Goal: Use online tool/utility: Utilize a website feature to perform a specific function

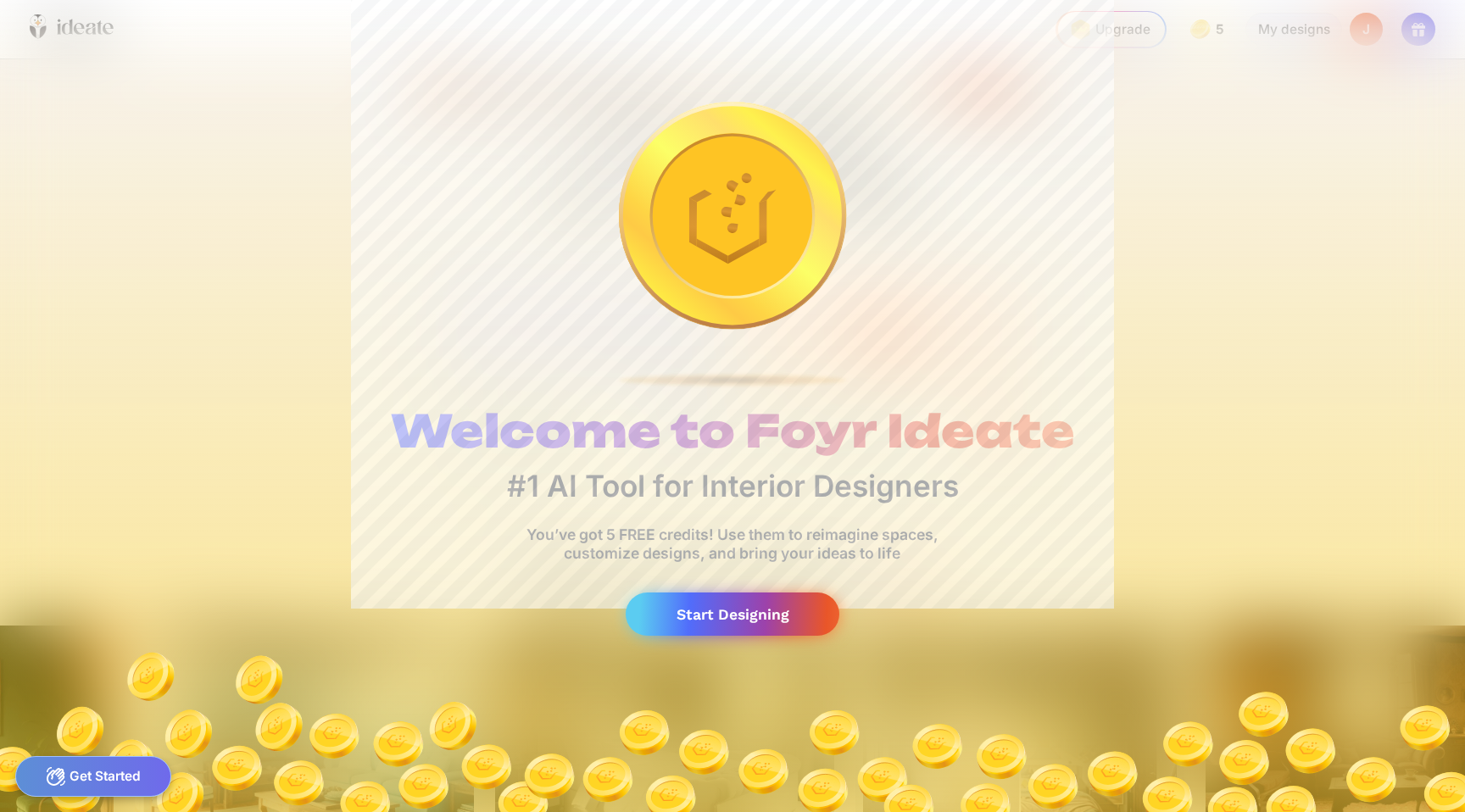
click at [718, 600] on div "Start Designing" at bounding box center [732, 613] width 213 height 43
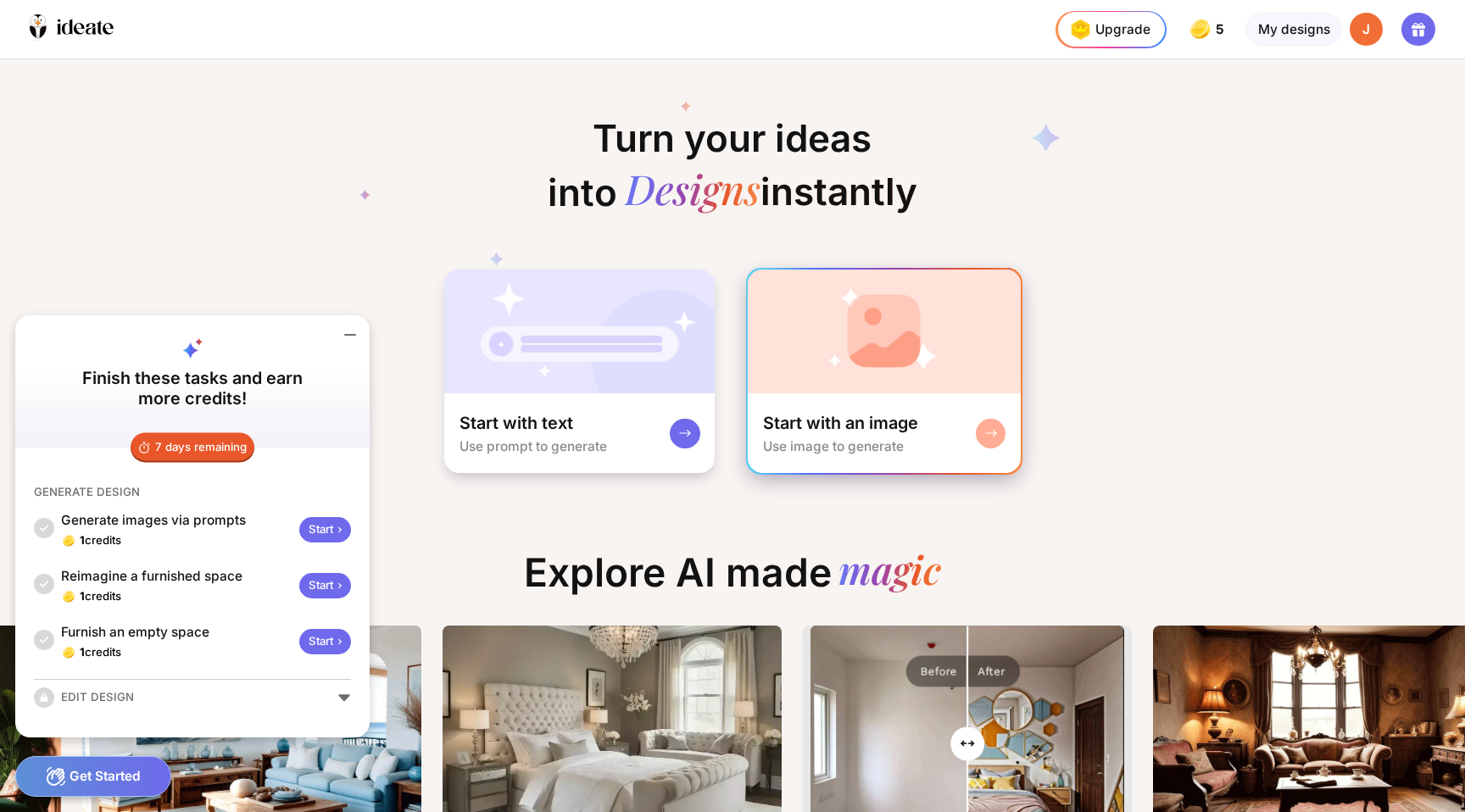
click at [864, 412] on div "Start with an image" at bounding box center [840, 423] width 155 height 22
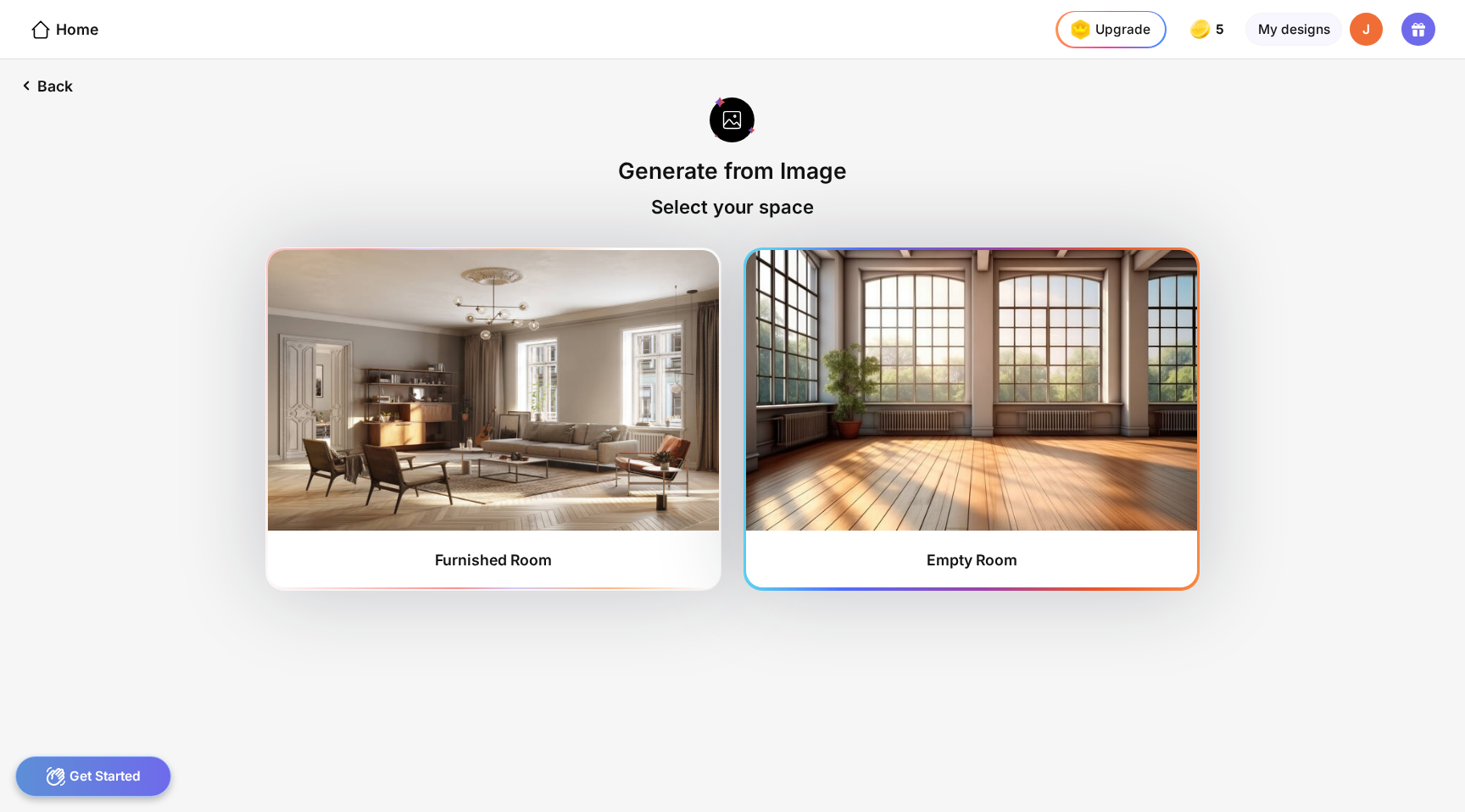
click at [954, 389] on img at bounding box center [971, 390] width 450 height 280
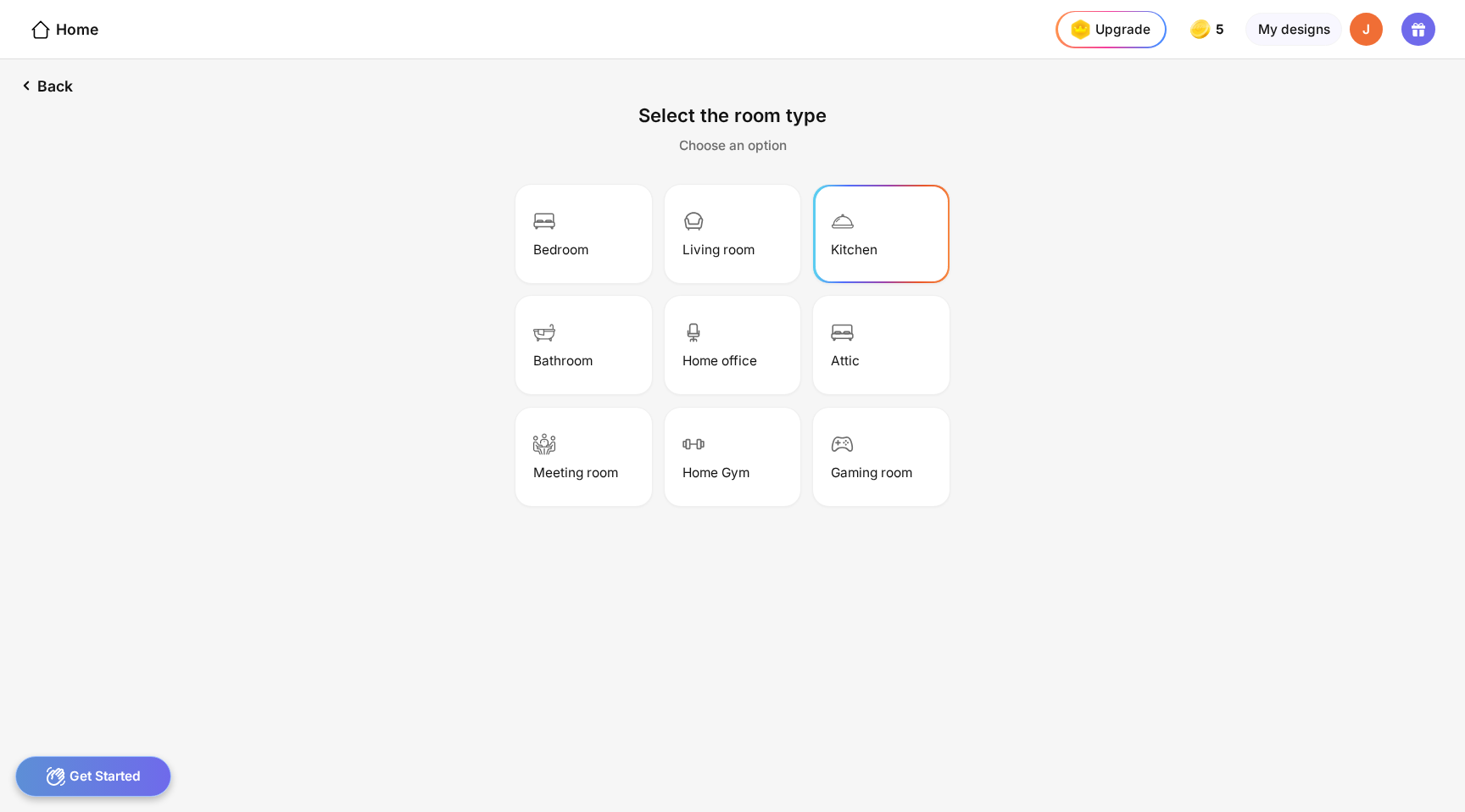
click at [854, 204] on div "Kitchen" at bounding box center [881, 234] width 130 height 93
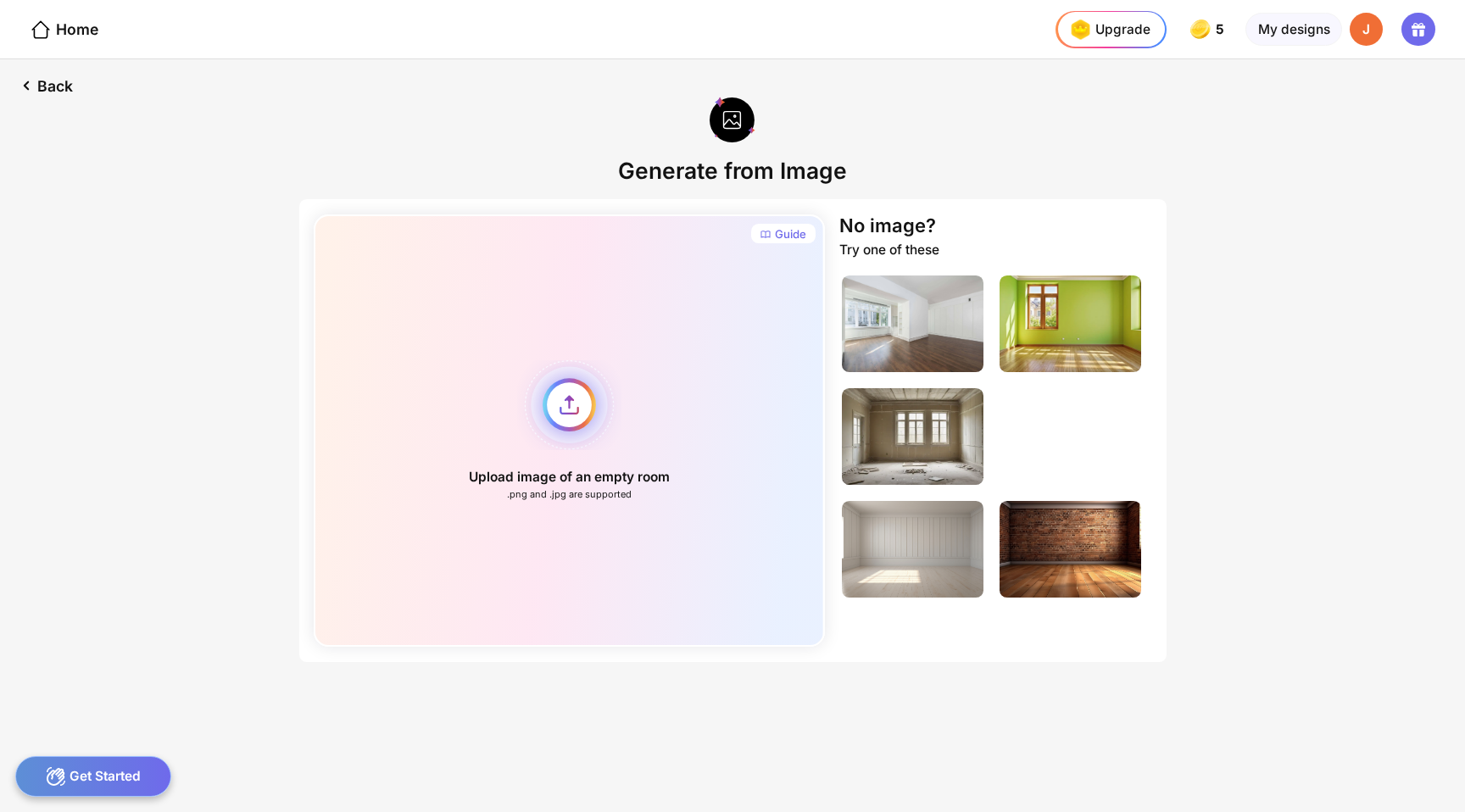
click at [580, 392] on div "Upload image of an empty room .png and .jpg are supported" at bounding box center [568, 430] width 511 height 432
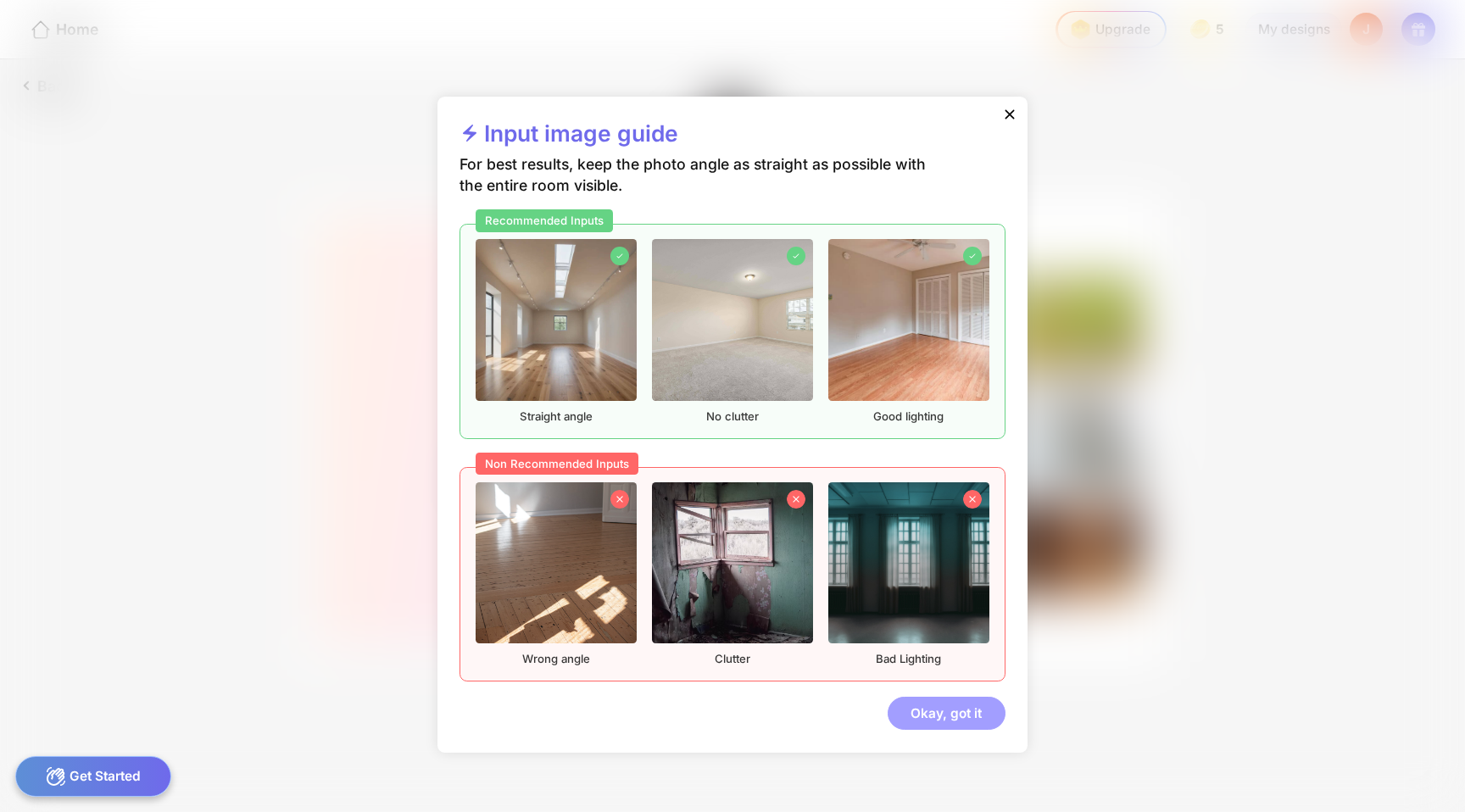
click at [922, 697] on div "Okay, got it" at bounding box center [946, 714] width 118 height 34
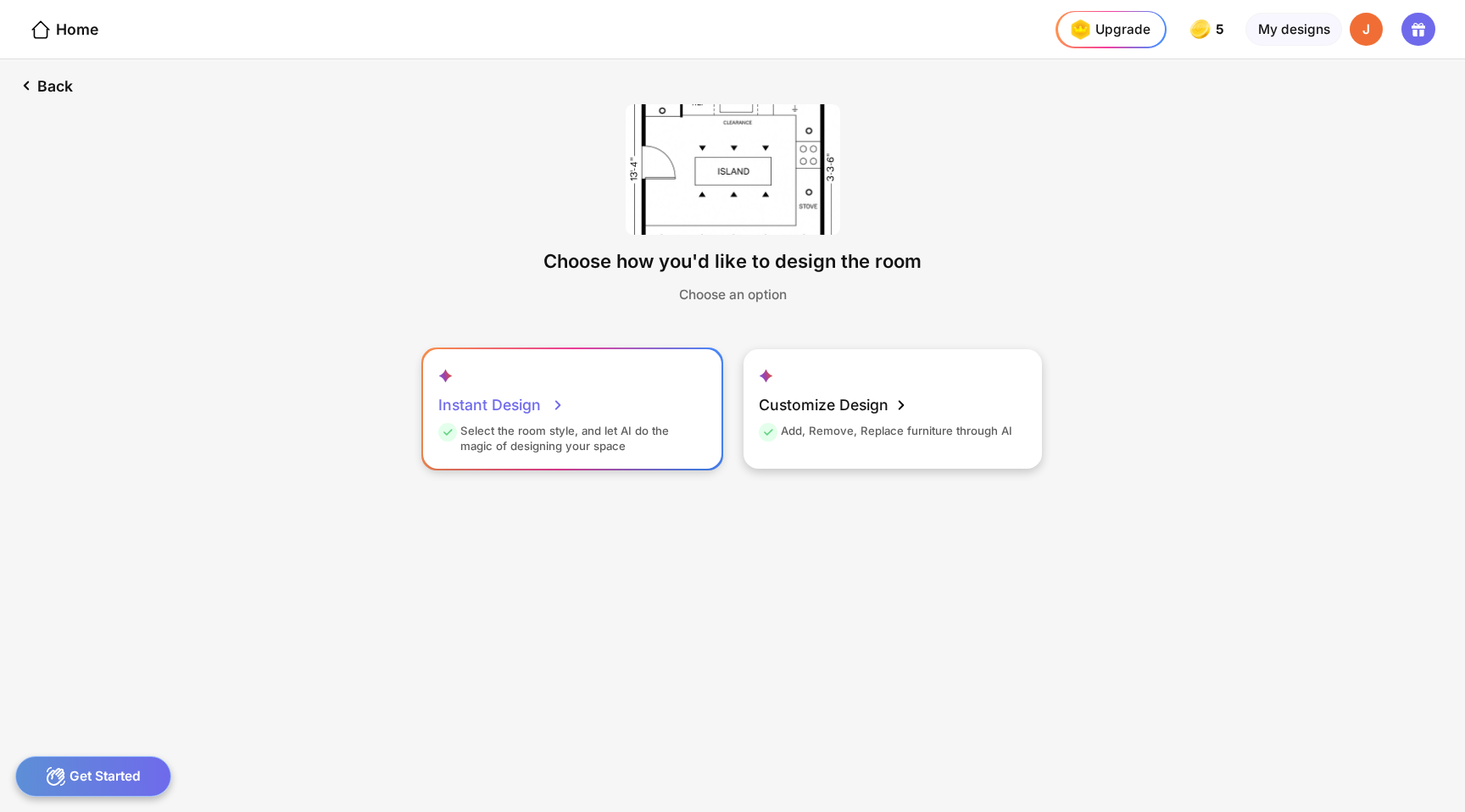
click at [521, 386] on div "Instant Design" at bounding box center [502, 405] width 128 height 37
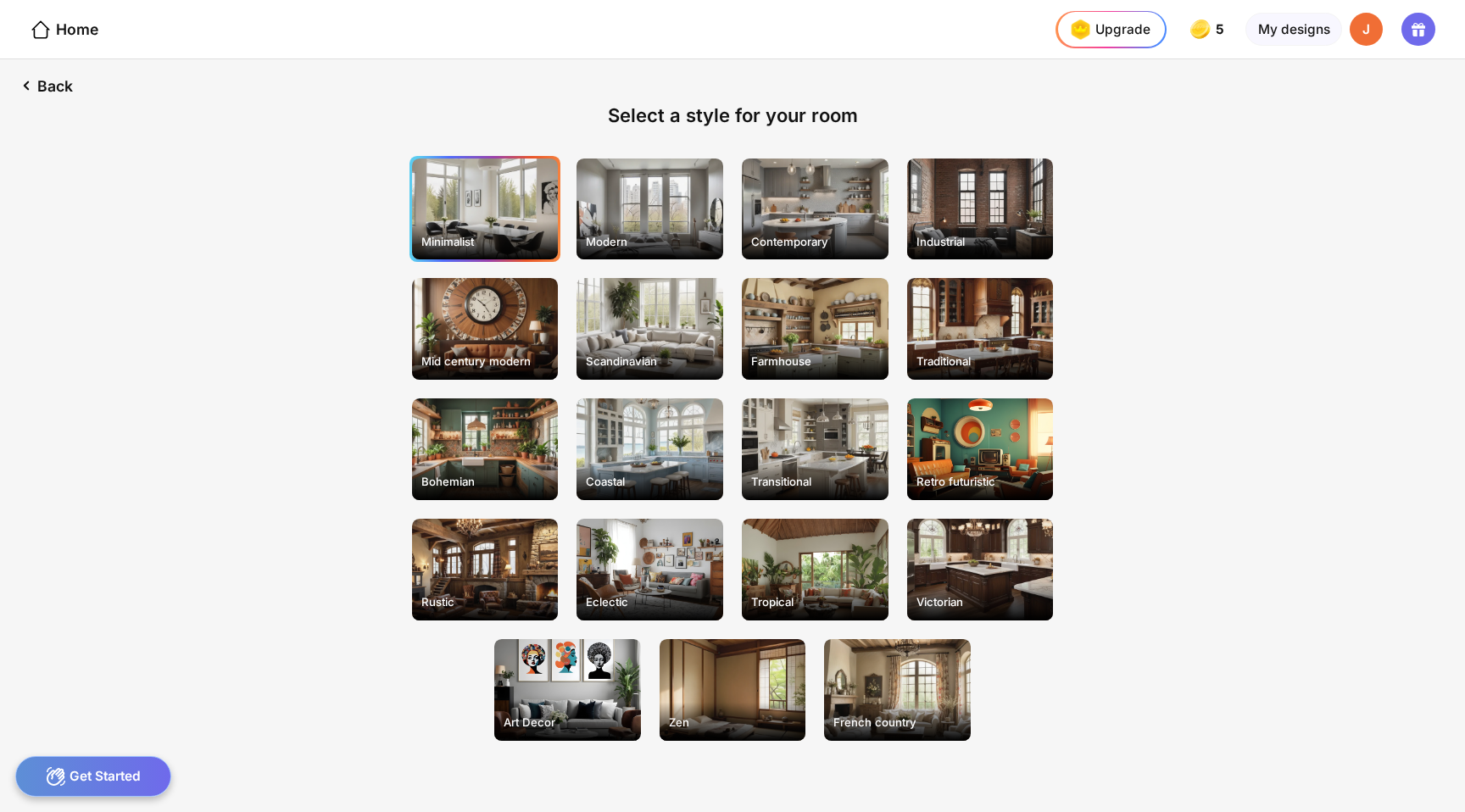
click at [529, 196] on div "Minimalist" at bounding box center [485, 208] width 147 height 102
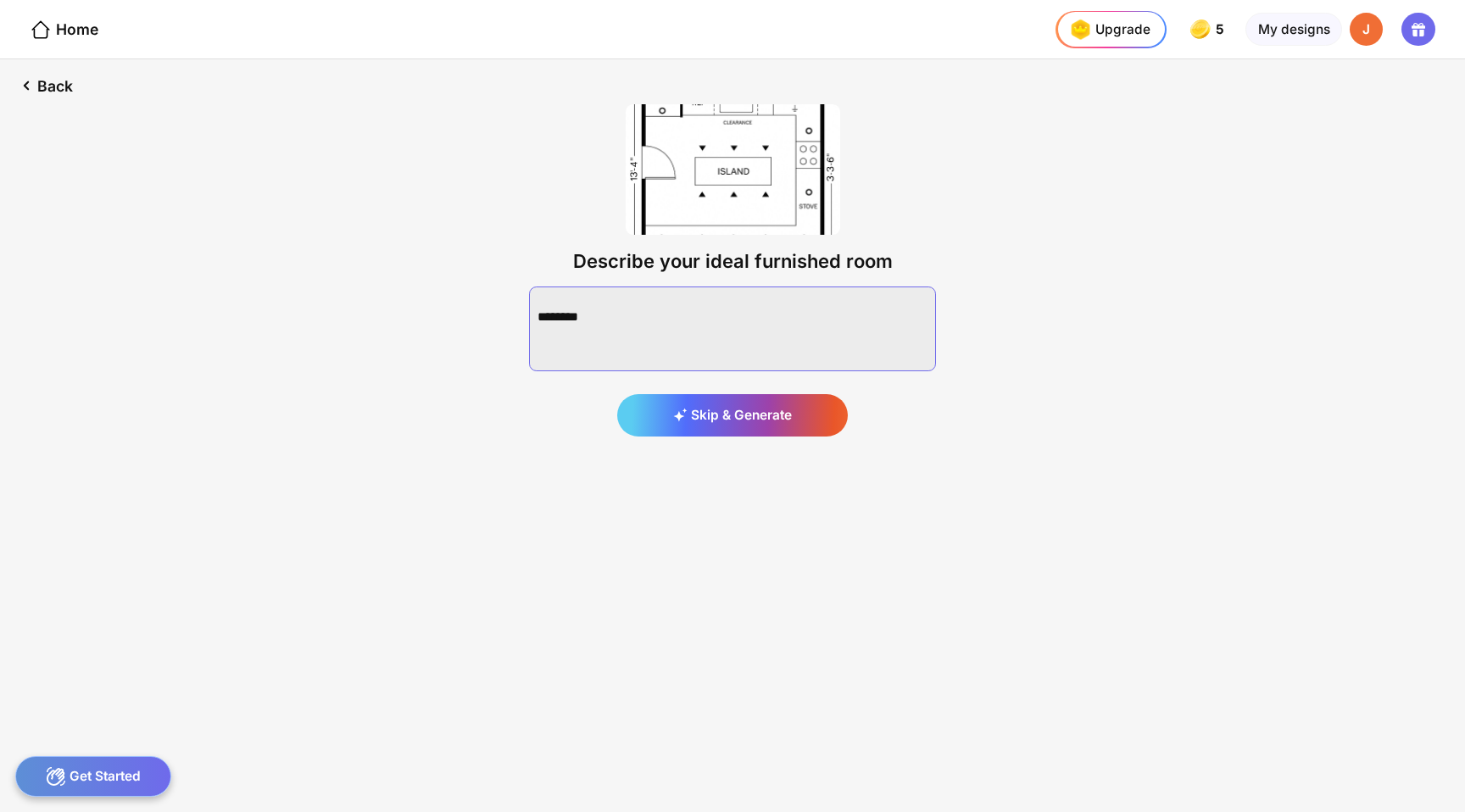
click at [585, 293] on textarea at bounding box center [732, 328] width 406 height 85
paste textarea "**********"
click at [688, 287] on textarea at bounding box center [732, 328] width 406 height 85
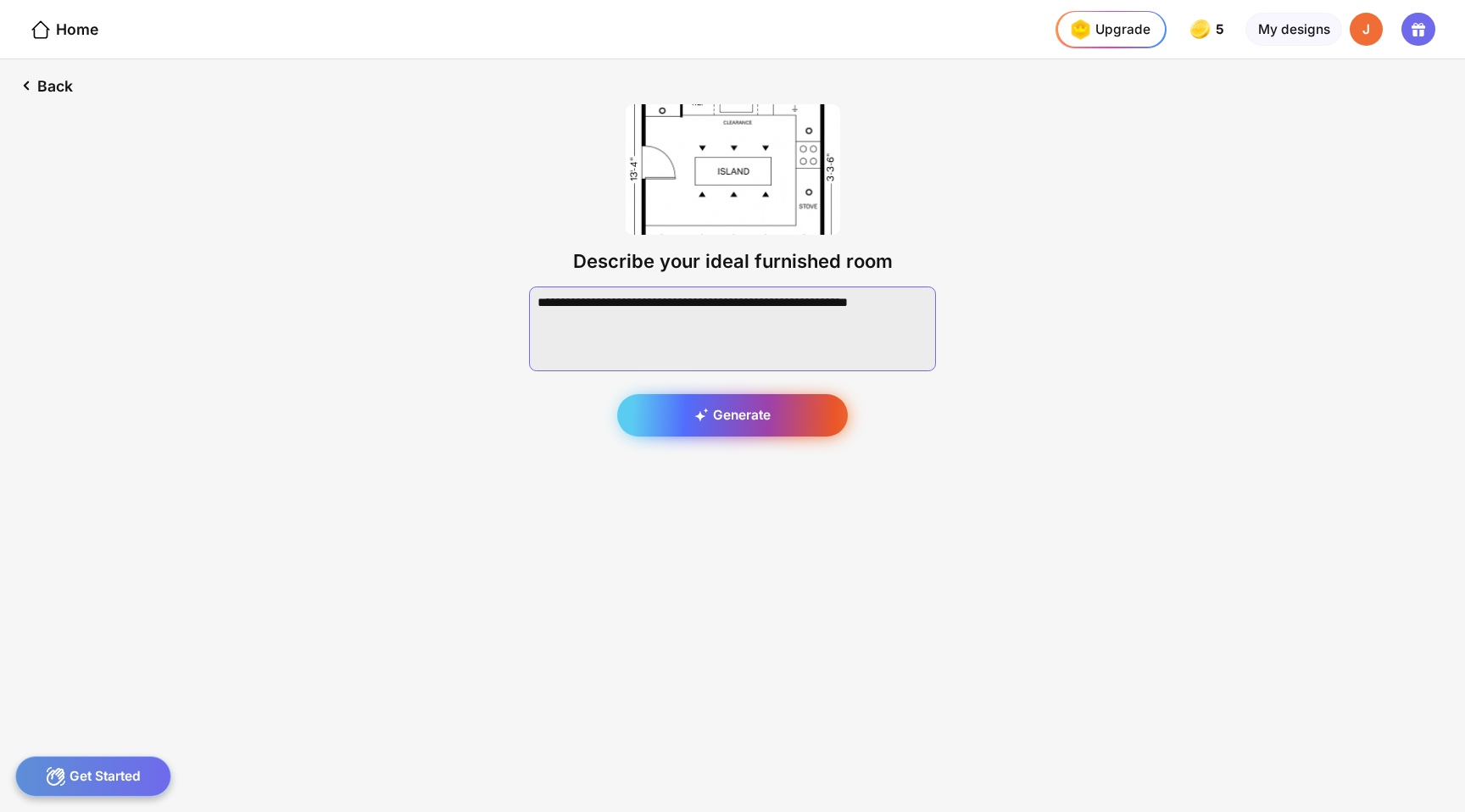
type textarea "**********"
click at [756, 394] on div "Generate" at bounding box center [732, 415] width 231 height 43
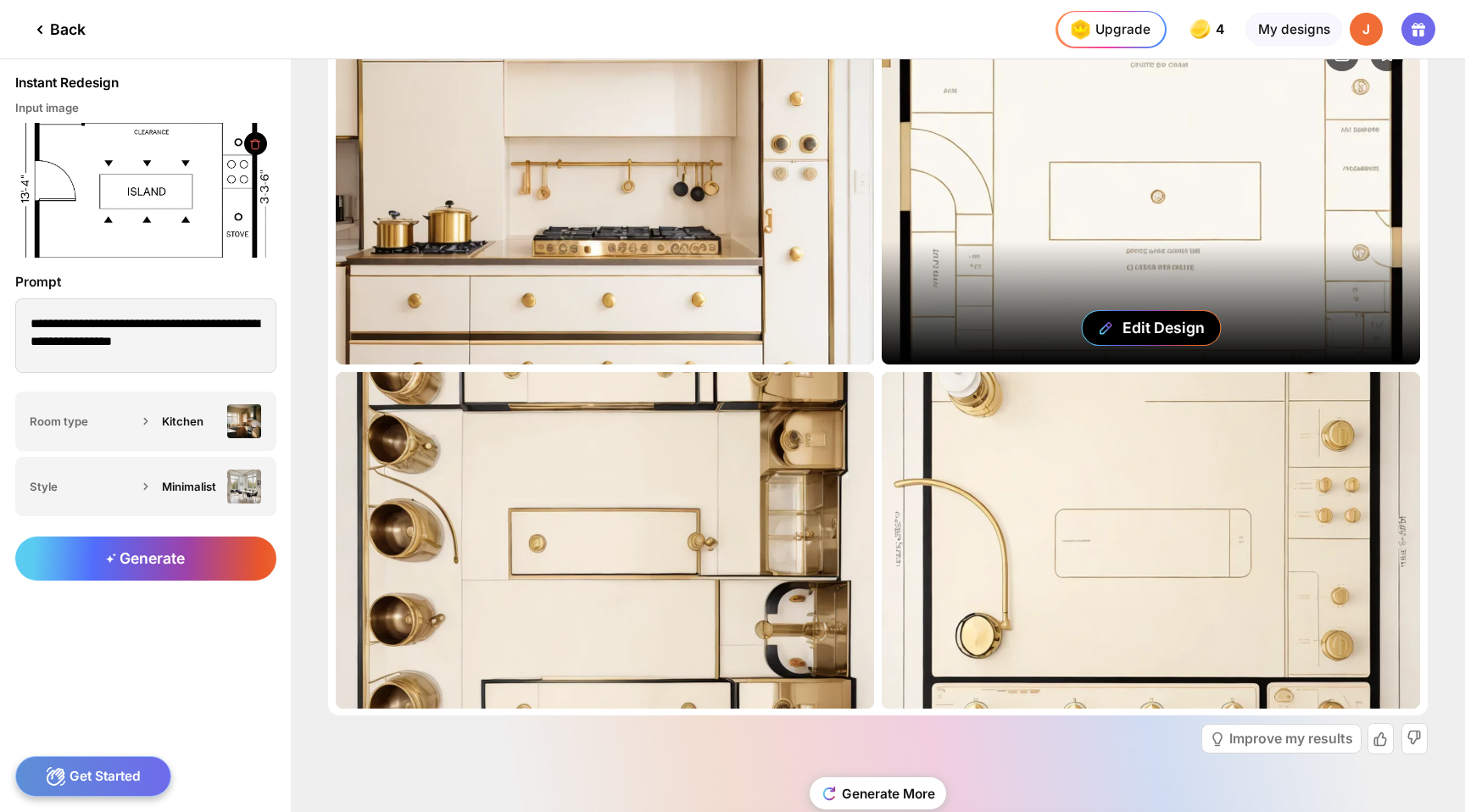
scroll to position [98, 0]
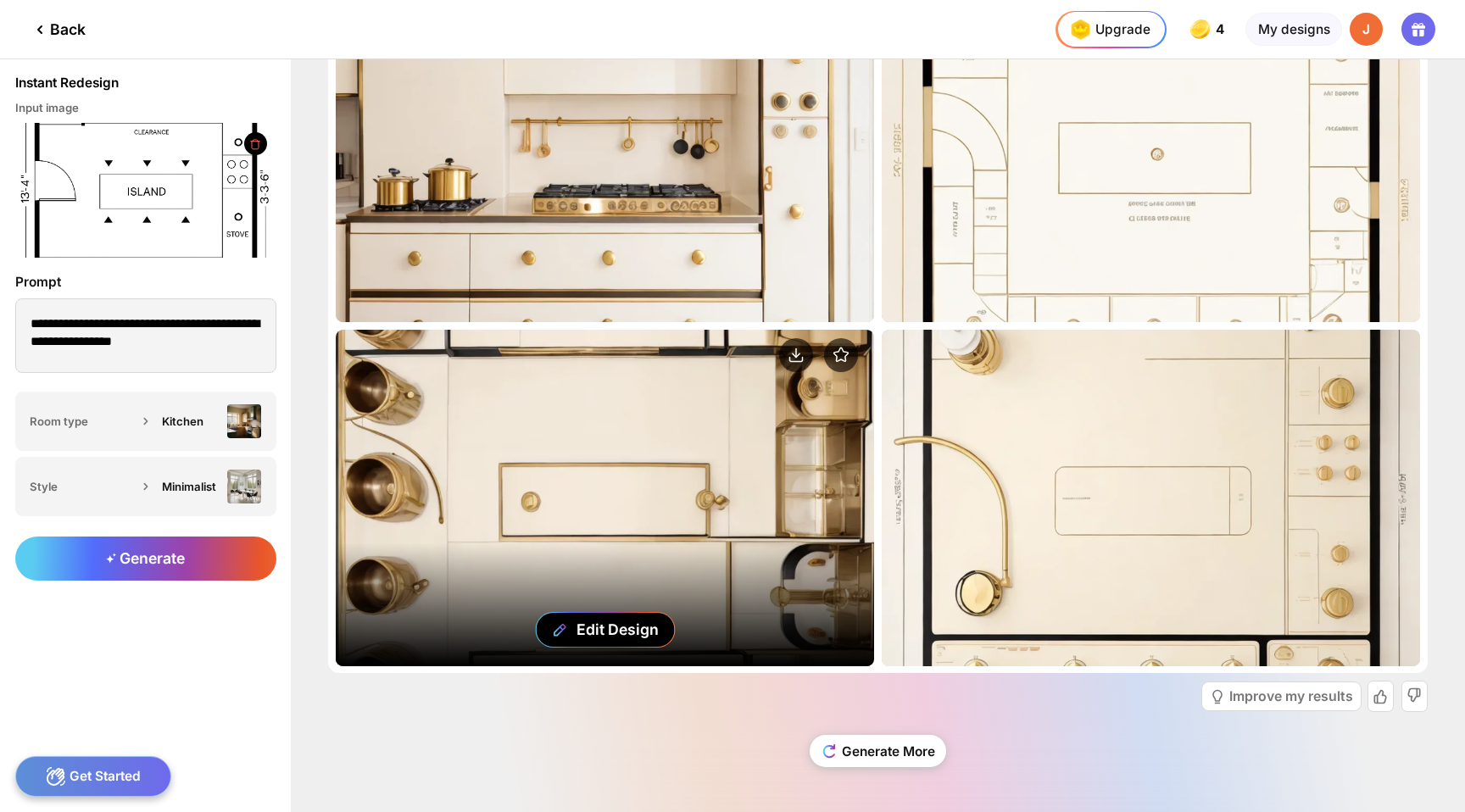
click at [613, 532] on div "Edit Design" at bounding box center [604, 497] width 538 height 336
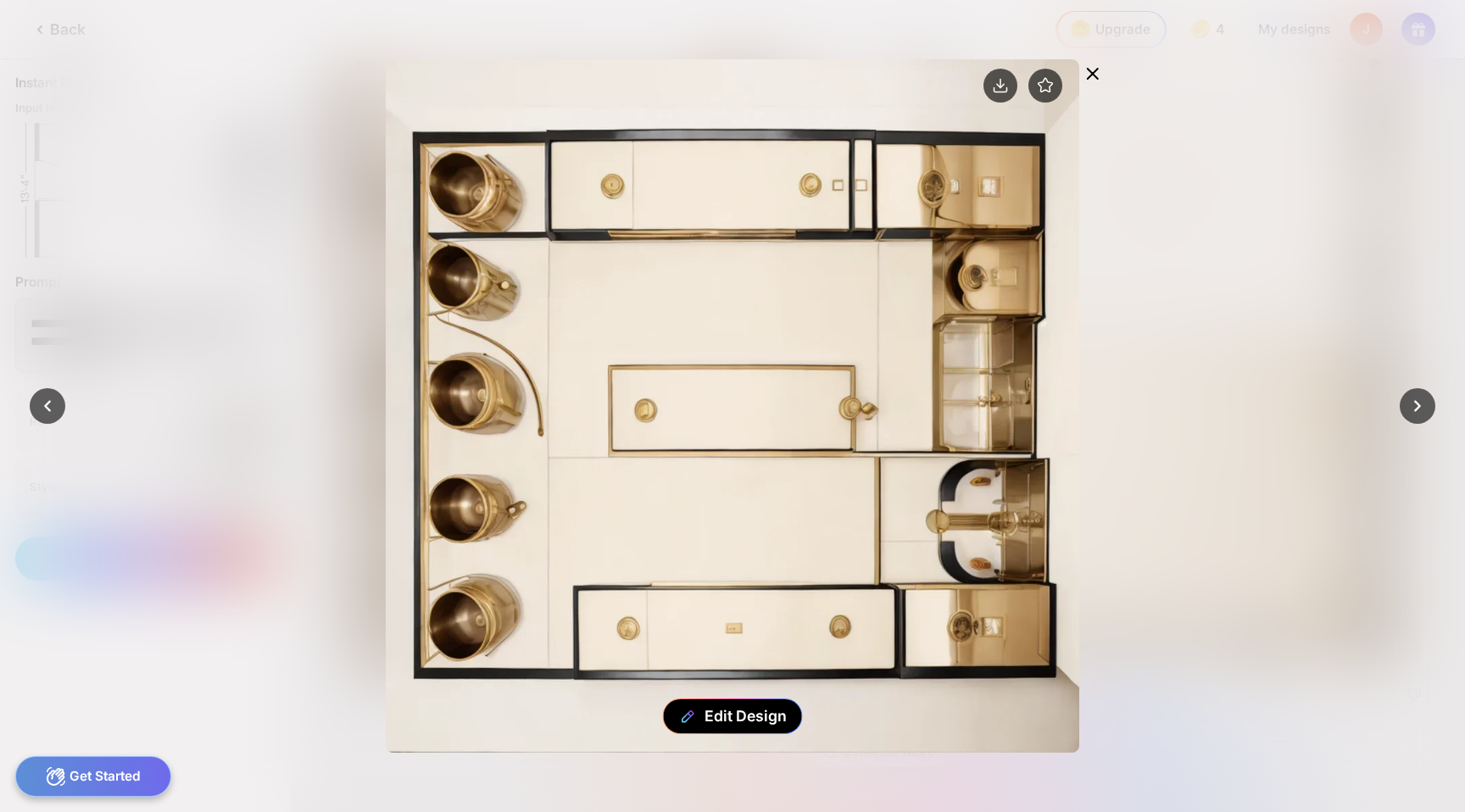
click at [1100, 67] on icon at bounding box center [1092, 73] width 20 height 20
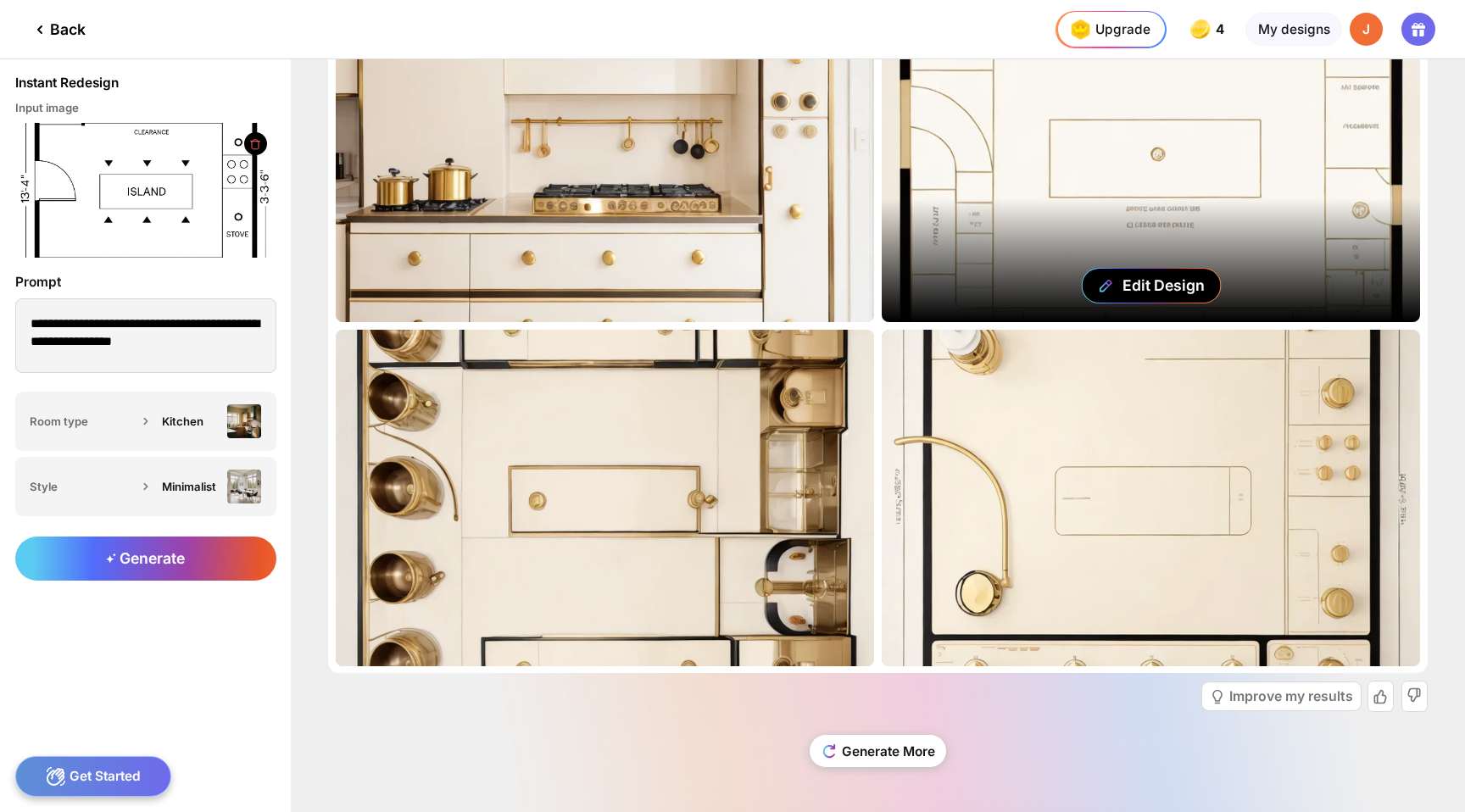
click at [1117, 113] on div "Edit Design" at bounding box center [1150, 153] width 538 height 336
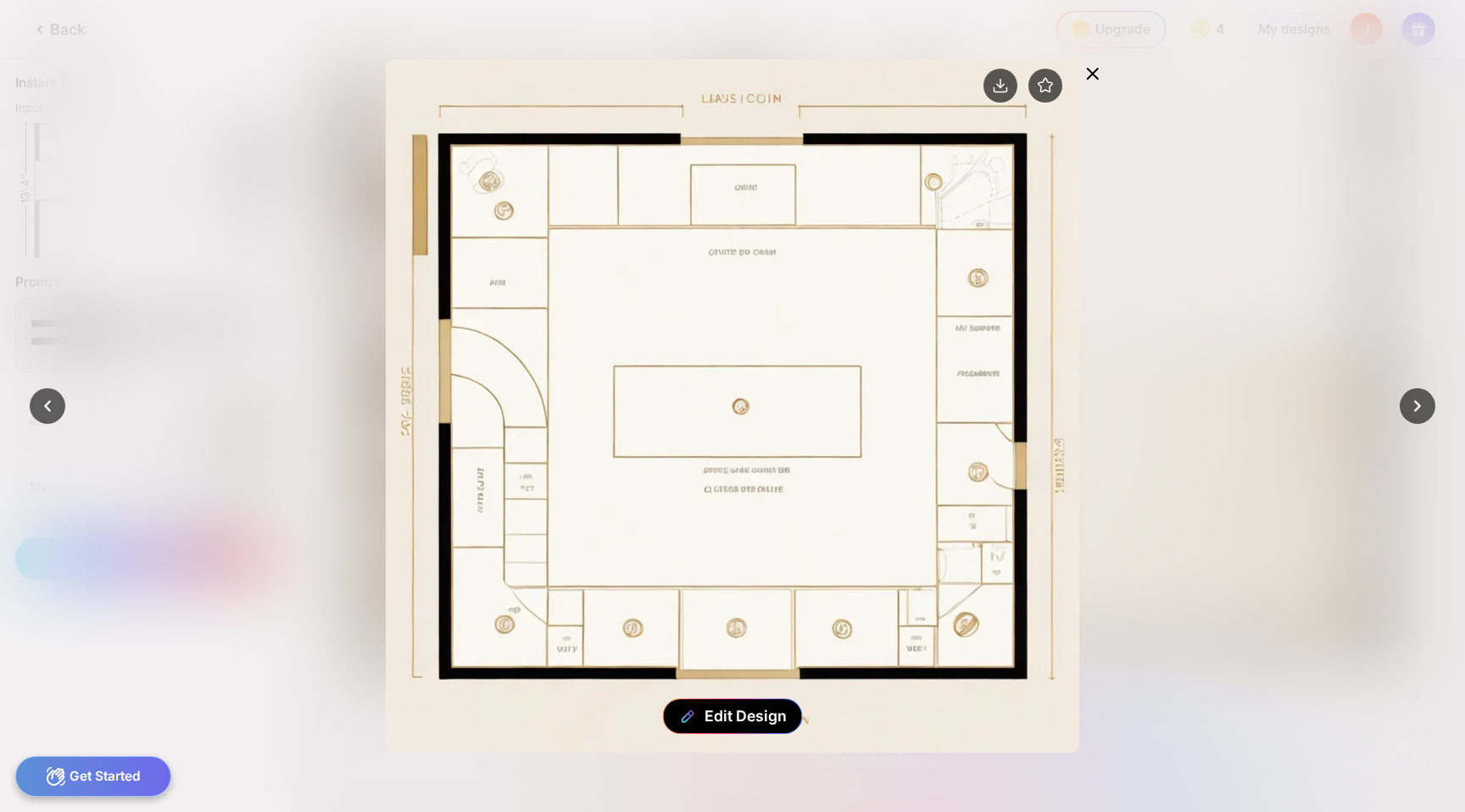
click at [1102, 70] on icon at bounding box center [1092, 73] width 20 height 20
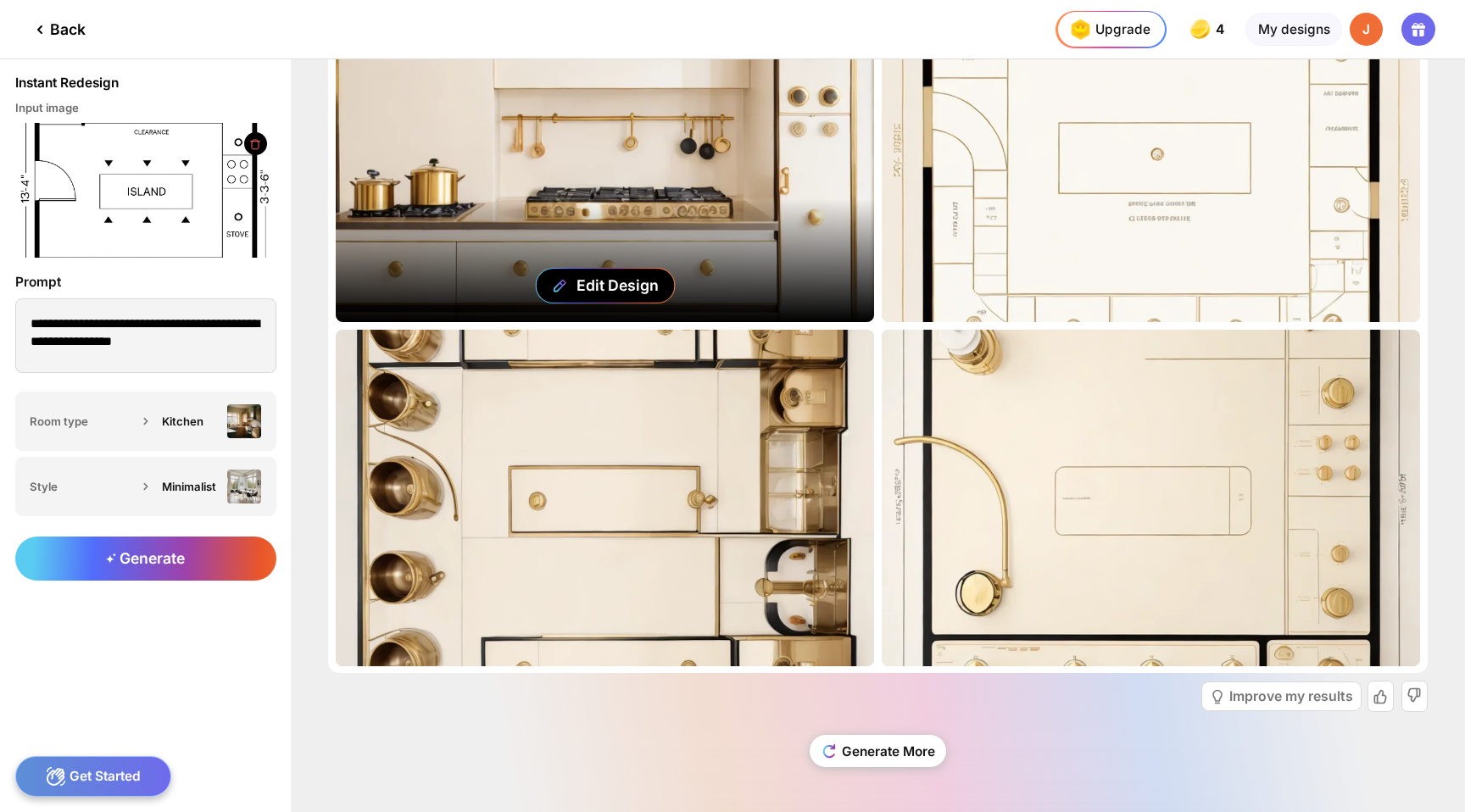
click at [471, 211] on div "Edit Design" at bounding box center [604, 153] width 538 height 336
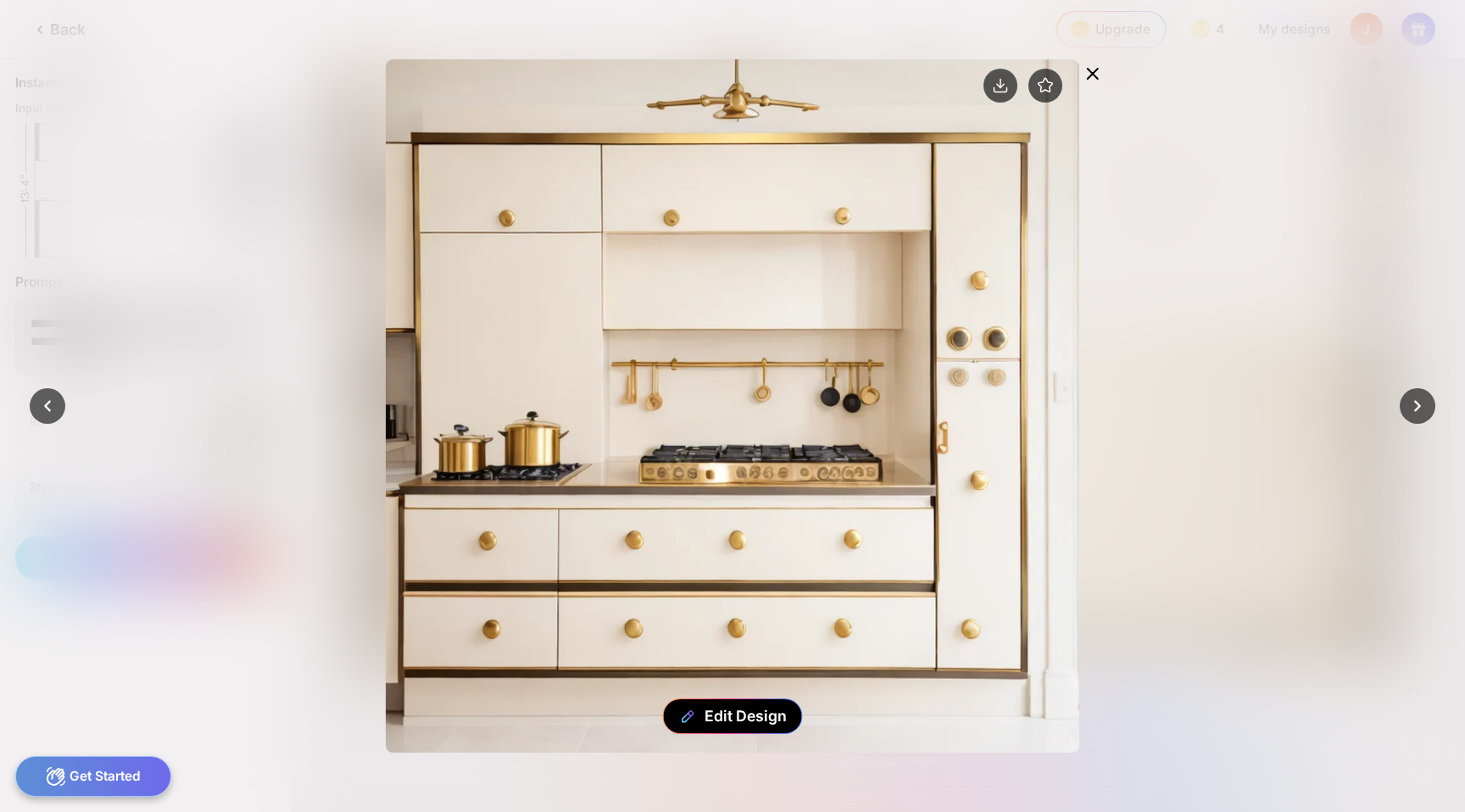
click at [1098, 69] on icon at bounding box center [1092, 73] width 10 height 10
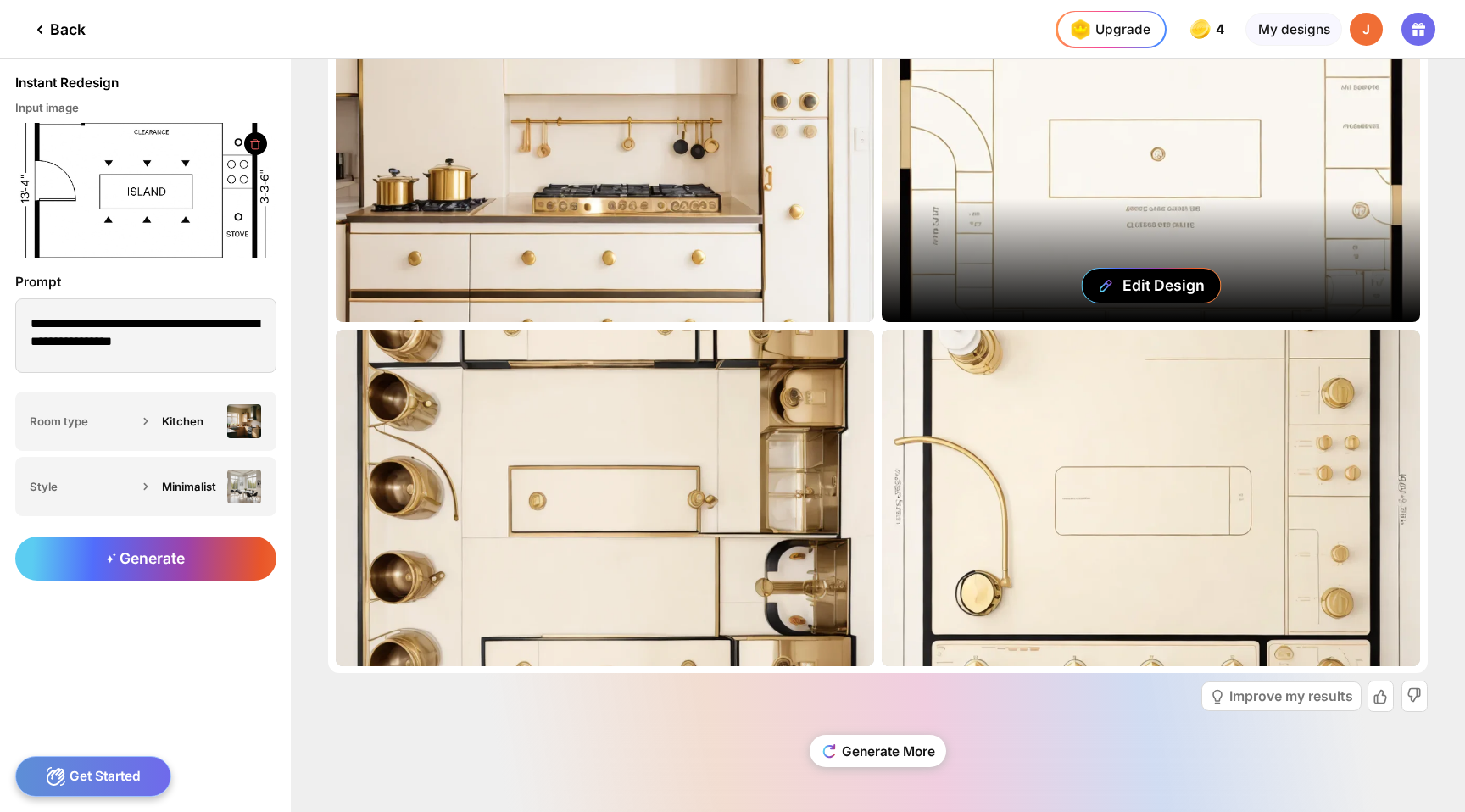
click at [1113, 179] on div "Edit Design" at bounding box center [1150, 153] width 538 height 336
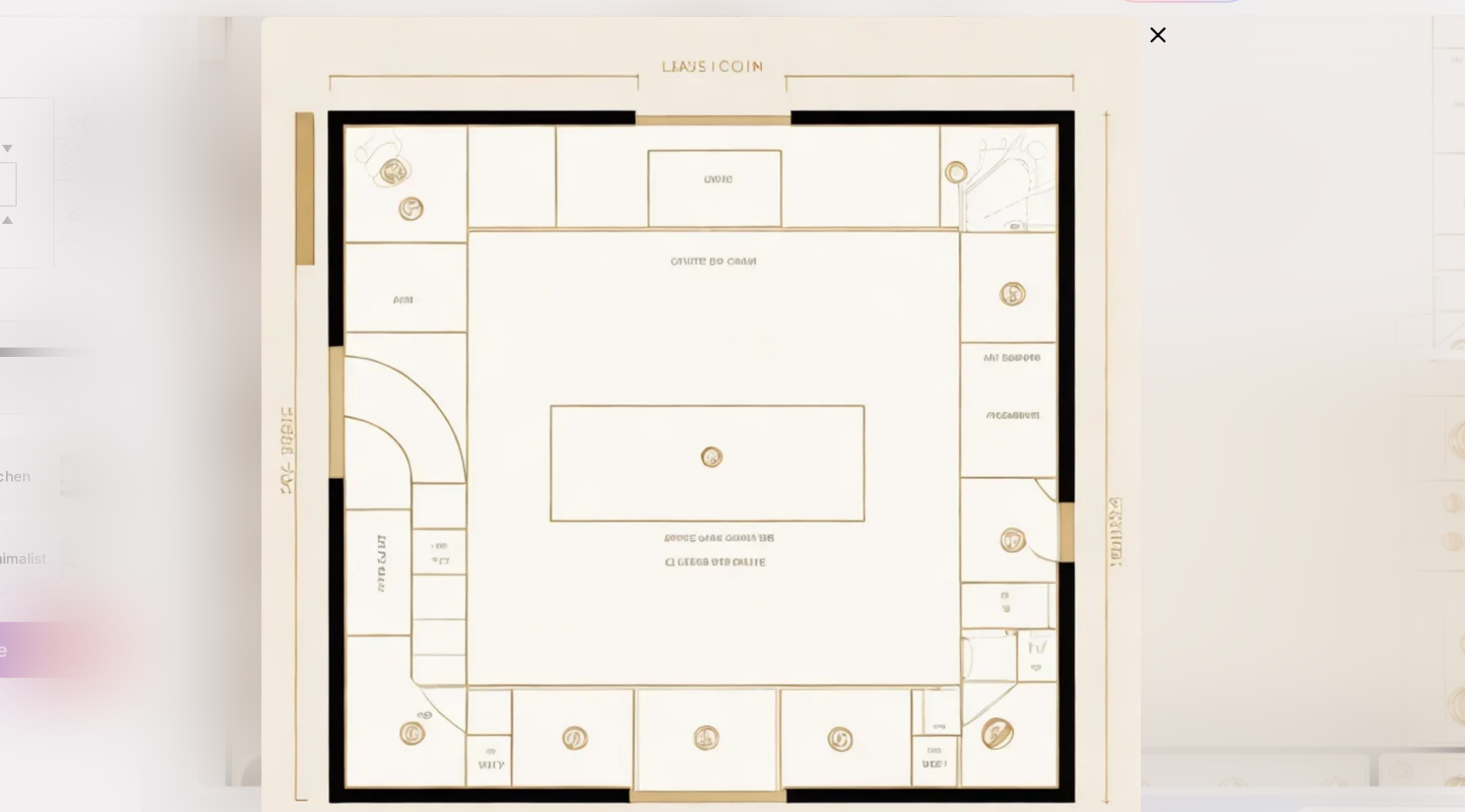
click at [359, 278] on div "Edit Design" at bounding box center [732, 405] width 868 height 692
click at [1101, 69] on icon at bounding box center [1092, 73] width 20 height 20
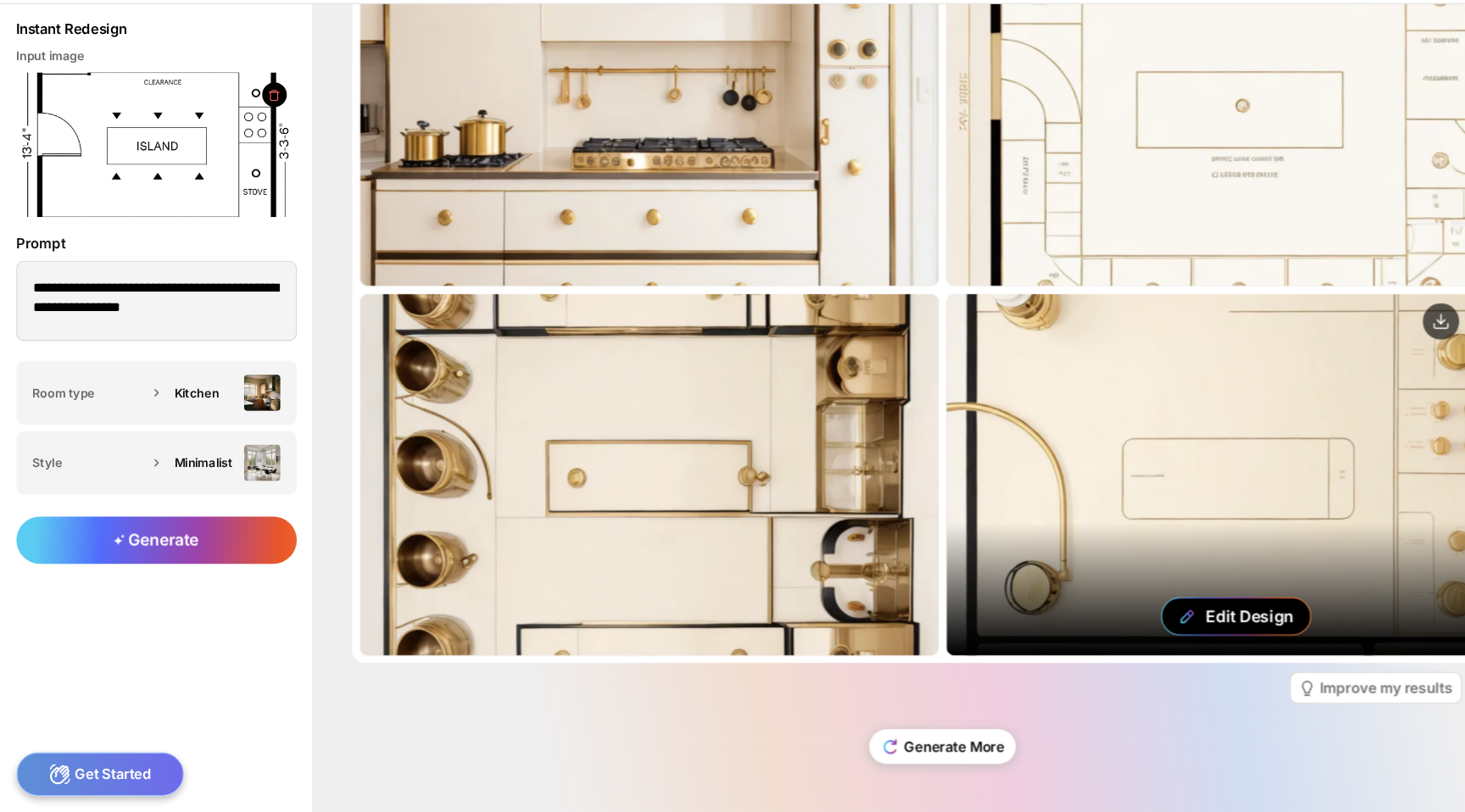
scroll to position [0, 0]
